Goal: Navigation & Orientation: Find specific page/section

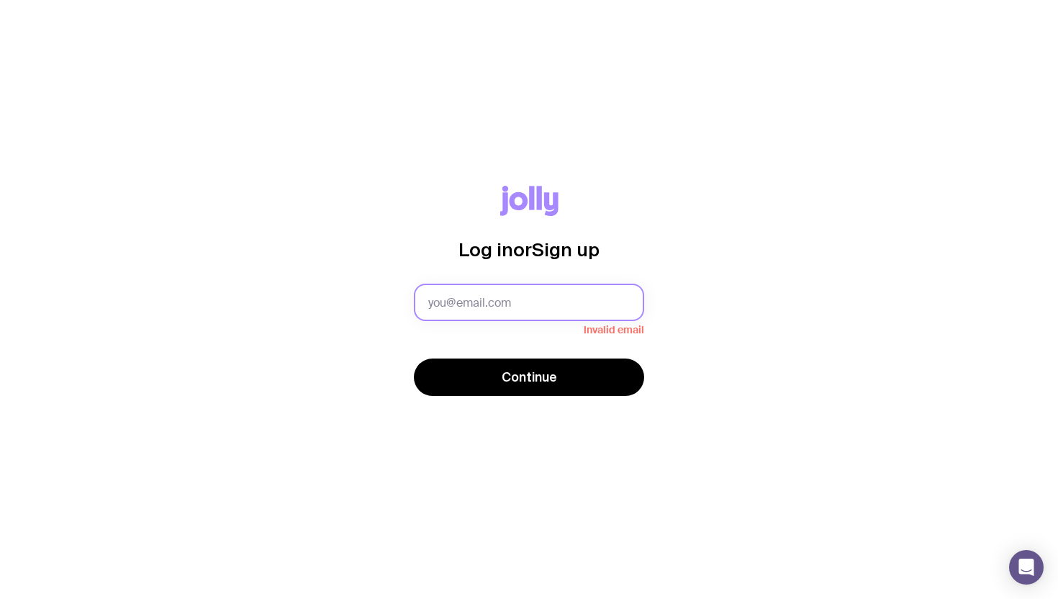
click at [544, 307] on input "text" at bounding box center [529, 302] width 230 height 37
type input "alyce@wolfproperty.conm.au"
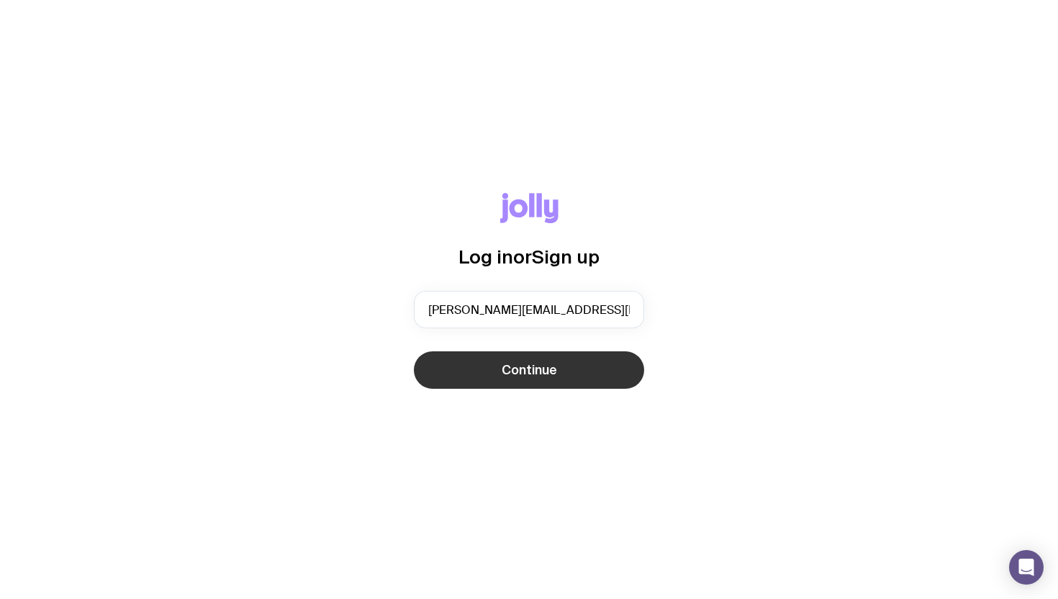
click at [543, 363] on span "Continue" at bounding box center [529, 369] width 55 height 17
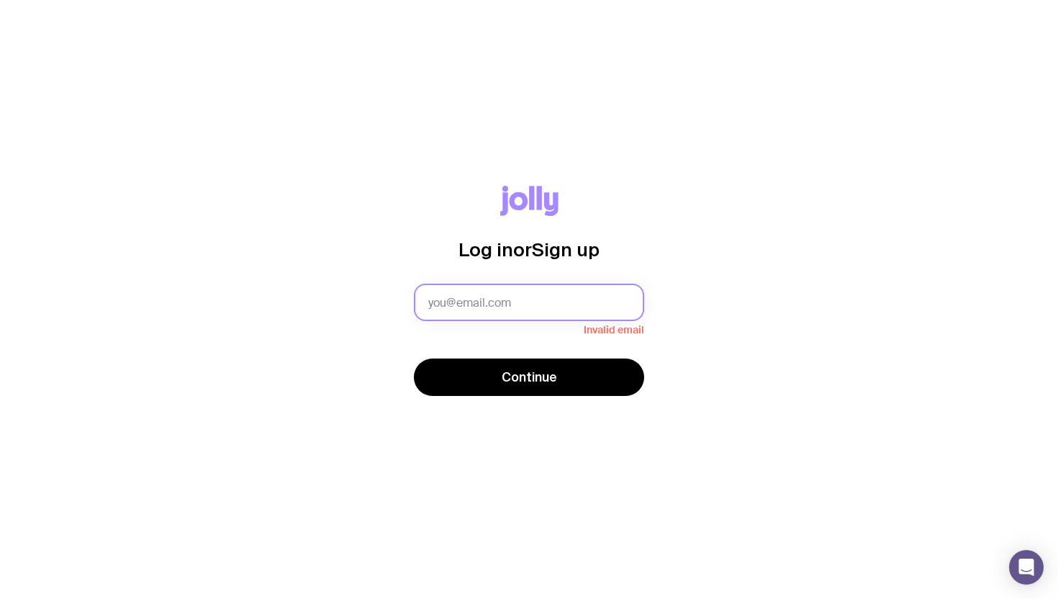
type input "alyce@wolfproperty.conm.au"
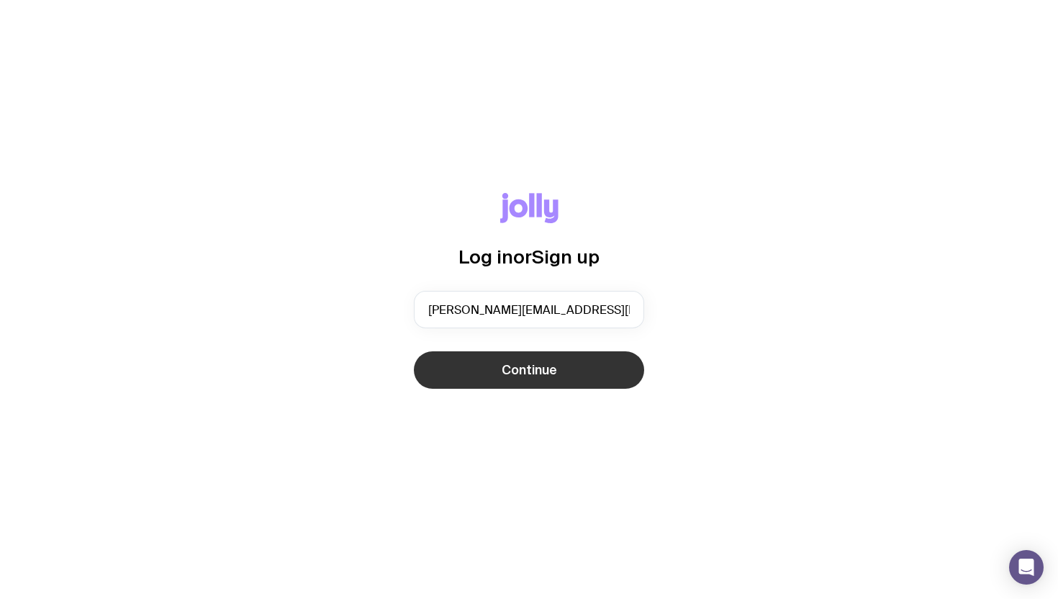
click at [517, 382] on button "Continue" at bounding box center [529, 369] width 230 height 37
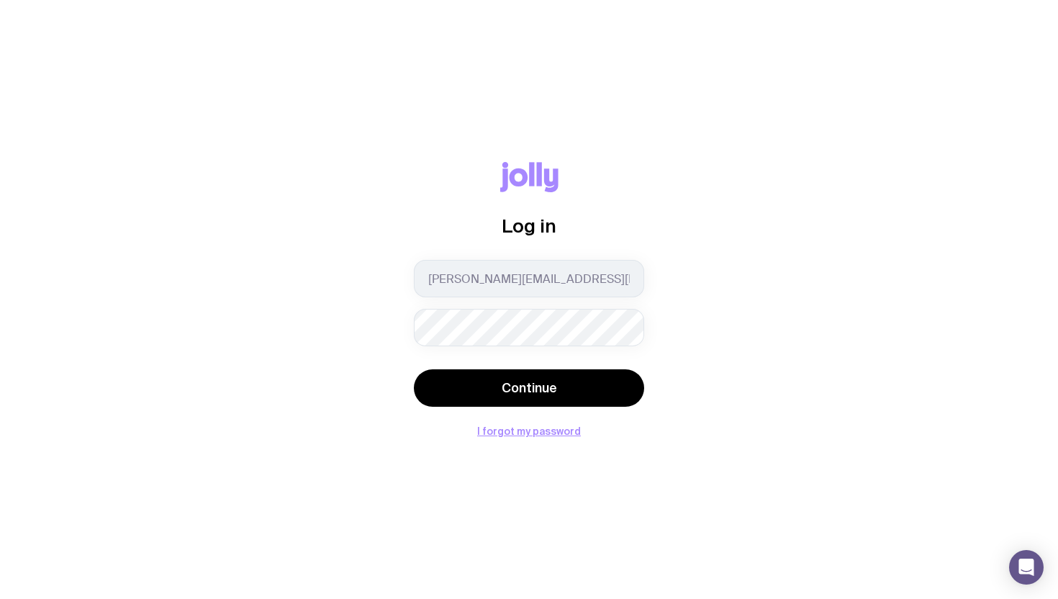
click at [414, 369] on button "Continue" at bounding box center [529, 387] width 230 height 37
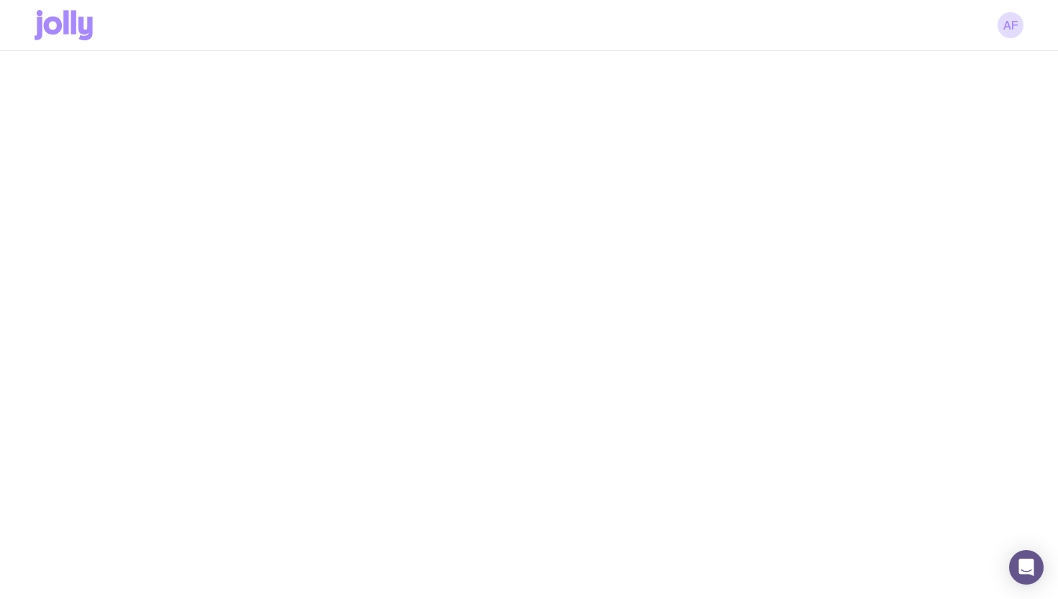
click at [1022, 19] on div "AF" at bounding box center [529, 25] width 989 height 50
click at [1007, 30] on link "AF" at bounding box center [1010, 25] width 26 height 26
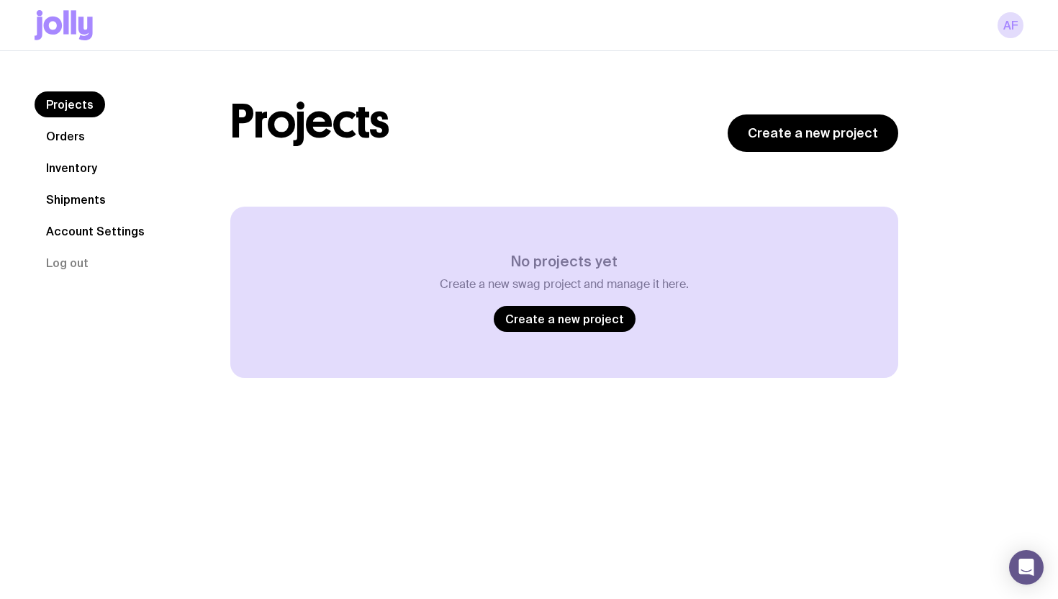
click at [70, 172] on link "Inventory" at bounding box center [72, 168] width 74 height 26
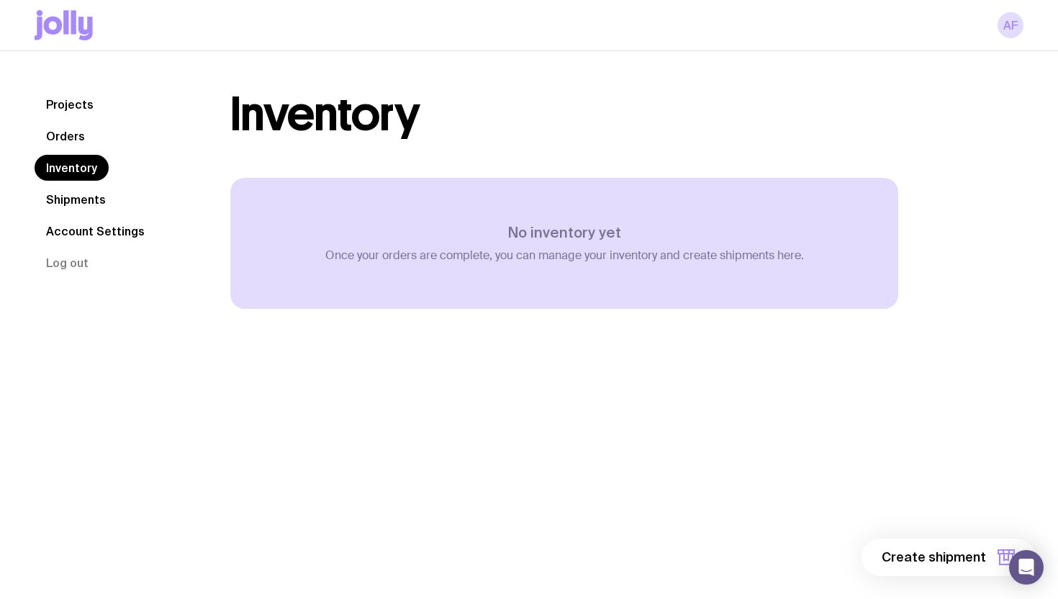
click at [71, 131] on link "Orders" at bounding box center [66, 136] width 62 height 26
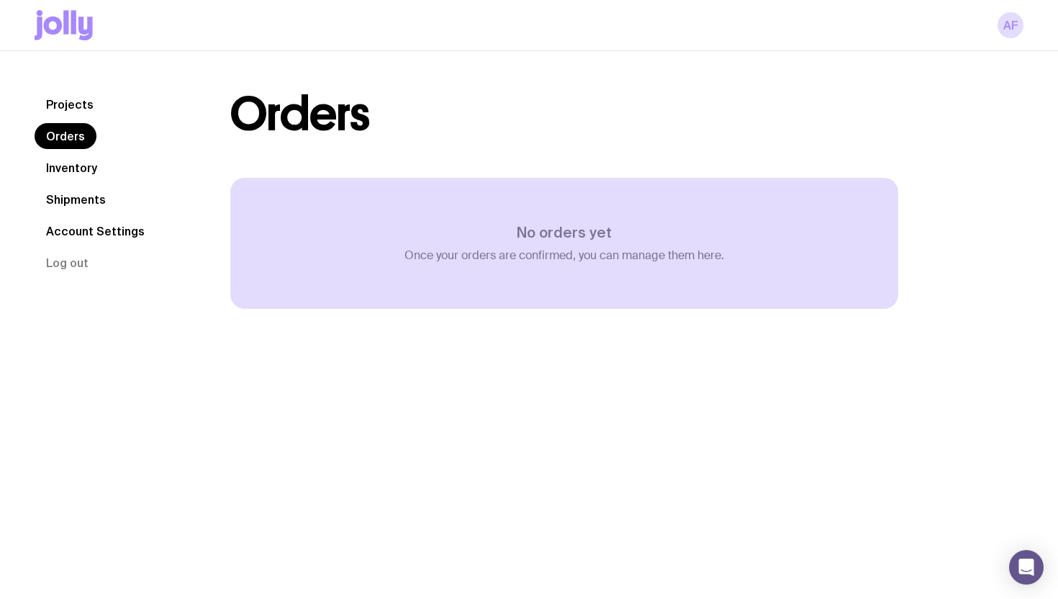
click at [73, 103] on link "Projects" at bounding box center [70, 104] width 71 height 26
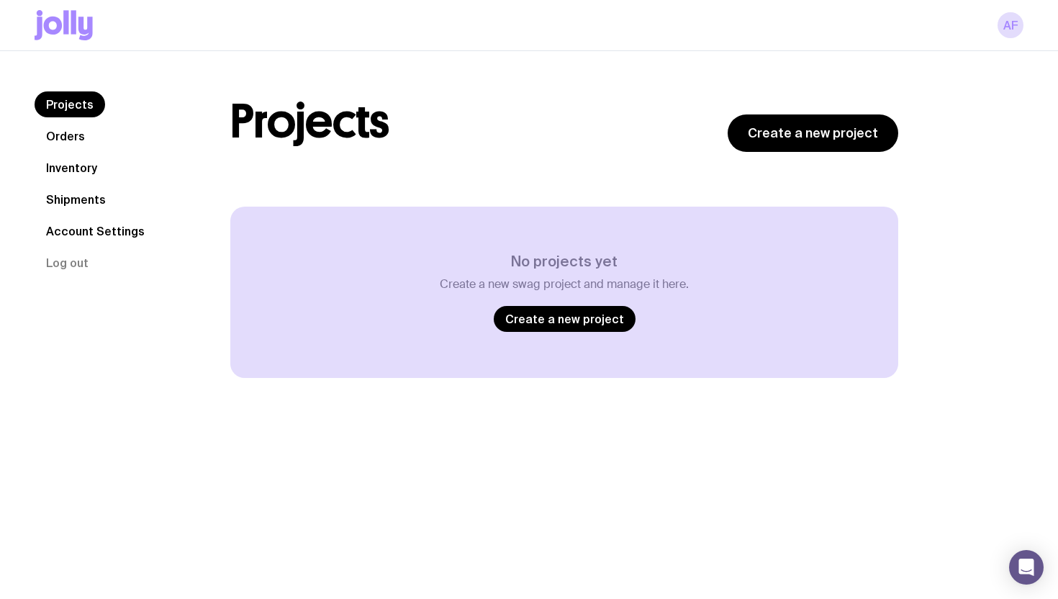
click at [117, 226] on link "Account Settings" at bounding box center [96, 231] width 122 height 26
